Goal: Task Accomplishment & Management: Complete application form

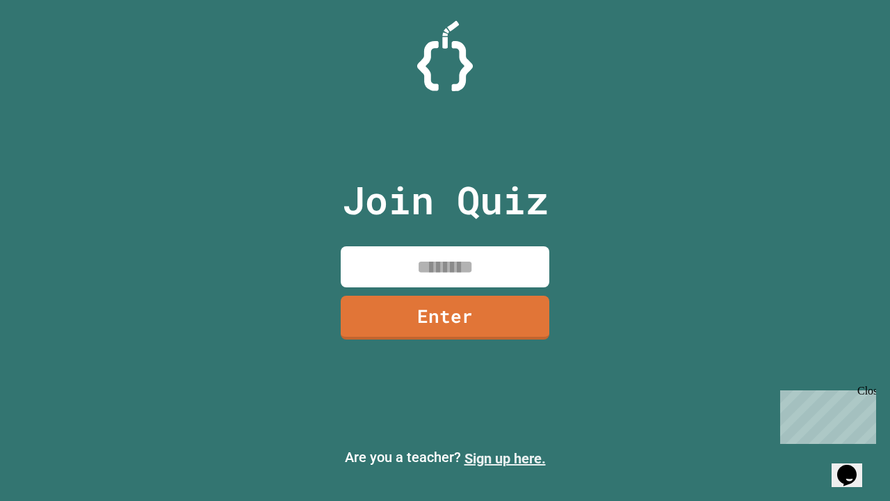
click at [505, 458] on link "Sign up here." at bounding box center [505, 458] width 81 height 17
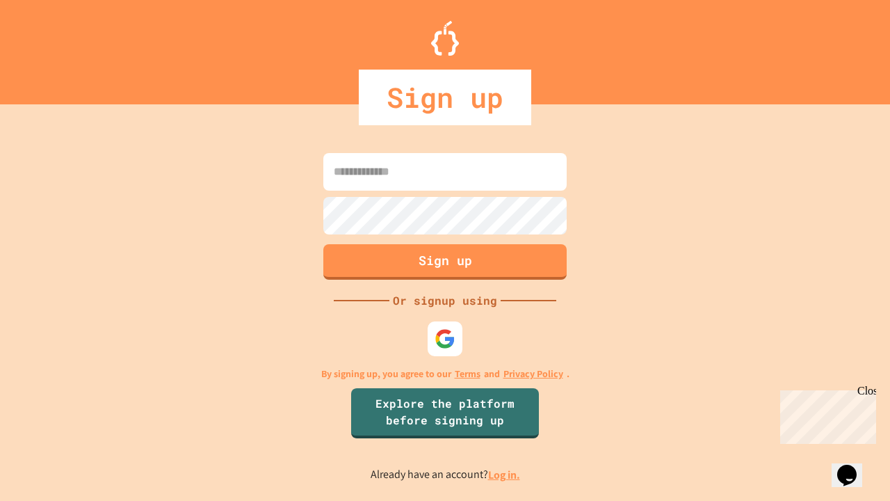
click at [505, 474] on link "Log in." at bounding box center [504, 475] width 32 height 15
